Goal: Obtain resource: Download file/media

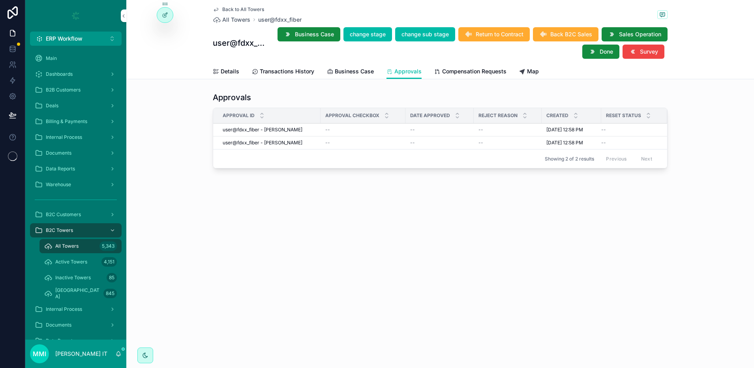
click at [73, 135] on span "Internal Process" at bounding box center [64, 137] width 36 height 6
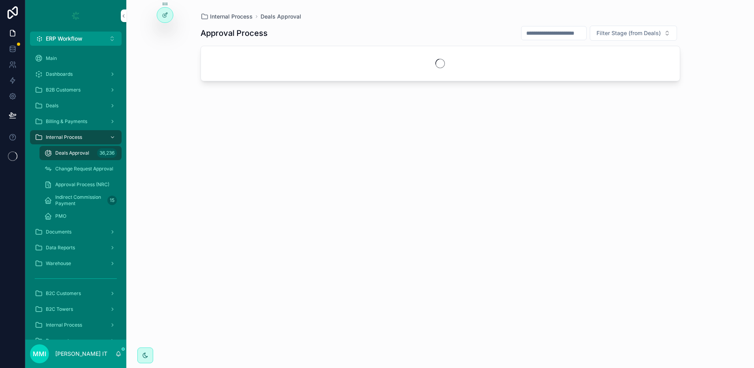
click at [74, 228] on div "Documents" at bounding box center [76, 232] width 82 height 13
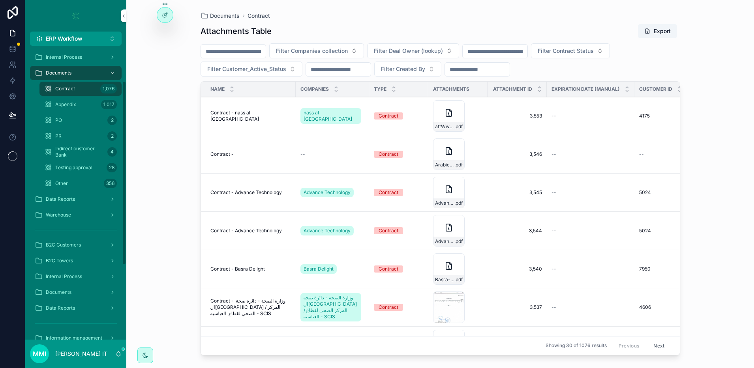
scroll to position [49, 0]
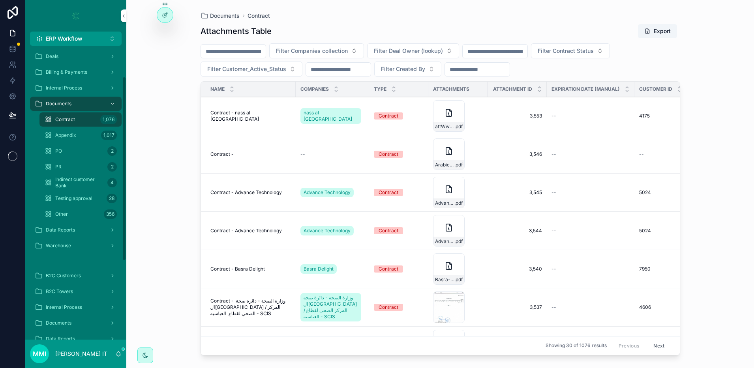
click at [80, 233] on div "Data Reports" at bounding box center [76, 230] width 82 height 13
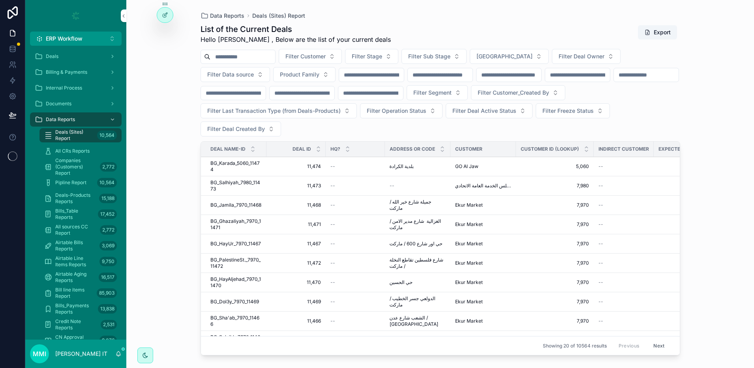
click at [649, 36] on button "Export" at bounding box center [657, 32] width 39 height 14
click at [482, 23] on div "List of the Current Deals Hello [PERSON_NAME] , Below are the list of your curr…" at bounding box center [441, 189] width 480 height 340
click at [648, 34] on span "scrollable content" at bounding box center [647, 32] width 6 height 6
